Goal: Task Accomplishment & Management: Manage account settings

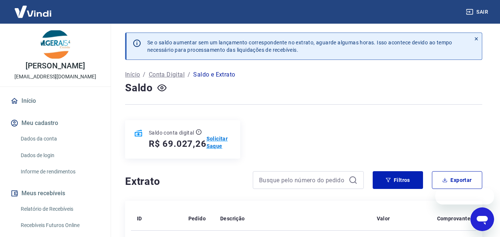
click at [218, 143] on p "Solicitar Saque" at bounding box center [219, 142] width 25 height 15
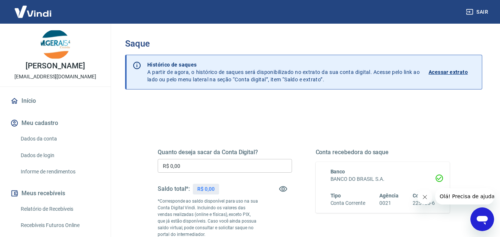
click at [187, 163] on input "R$ 0,00" at bounding box center [225, 166] width 134 height 14
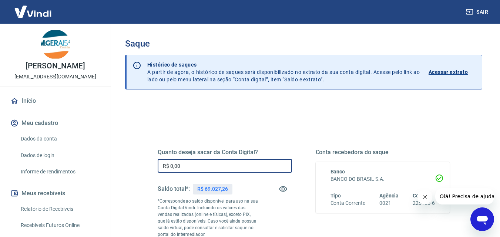
click at [187, 163] on input "R$ 0,00" at bounding box center [225, 166] width 134 height 14
click at [159, 163] on input "R$ 0,00" at bounding box center [225, 166] width 134 height 14
click at [150, 163] on div "Quanto deseja sacar da Conta Digital? R$ 0,00 ​ Saldo total*: R$ 69.027,26 *Cor…" at bounding box center [304, 205] width 310 height 179
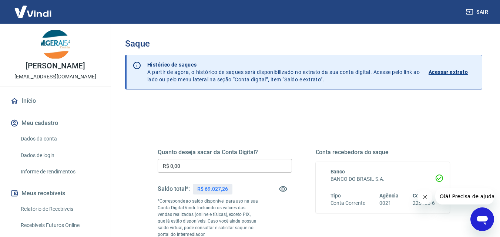
click at [195, 171] on input "R$ 0,00" at bounding box center [225, 166] width 134 height 14
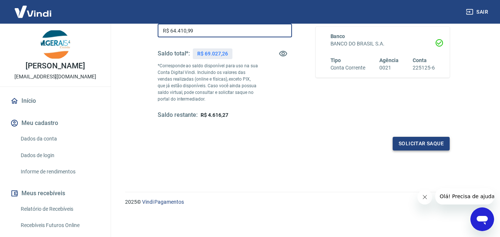
type input "R$ 64.410,99"
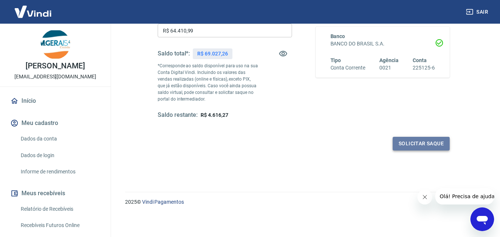
click at [417, 146] on button "Solicitar saque" at bounding box center [421, 144] width 57 height 14
click at [412, 144] on button "Solicitar saque" at bounding box center [421, 144] width 57 height 14
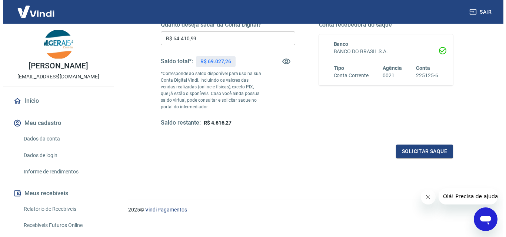
scroll to position [98, 0]
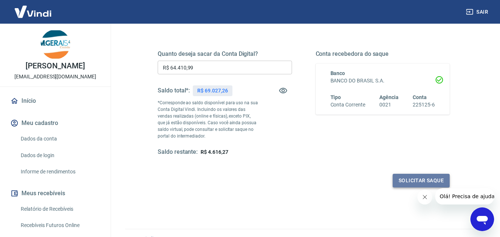
click at [409, 179] on button "Solicitar saque" at bounding box center [421, 181] width 57 height 14
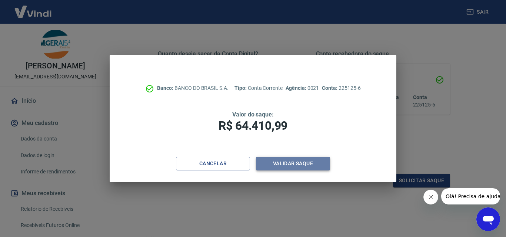
click at [285, 161] on button "Validar saque" at bounding box center [293, 164] width 74 height 14
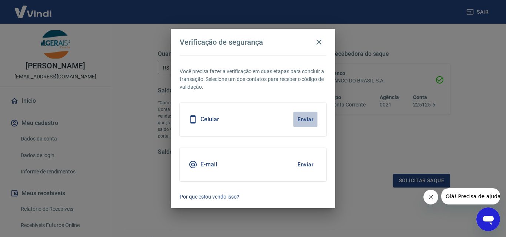
click at [305, 120] on button "Enviar" at bounding box center [305, 120] width 24 height 16
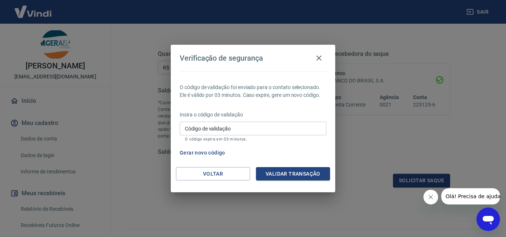
click at [243, 128] on input "Código de validação" at bounding box center [253, 129] width 147 height 14
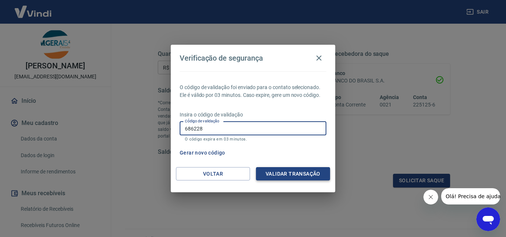
type input "686228"
click at [294, 173] on button "Validar transação" at bounding box center [293, 174] width 74 height 14
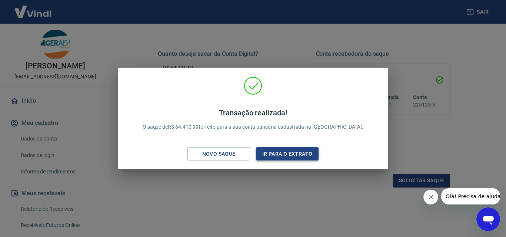
click at [288, 152] on button "Ir para o extrato" at bounding box center [287, 154] width 63 height 14
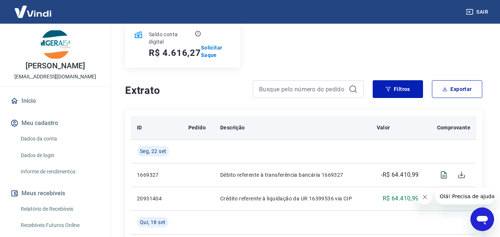
scroll to position [148, 0]
